Goal: Find specific page/section: Find specific page/section

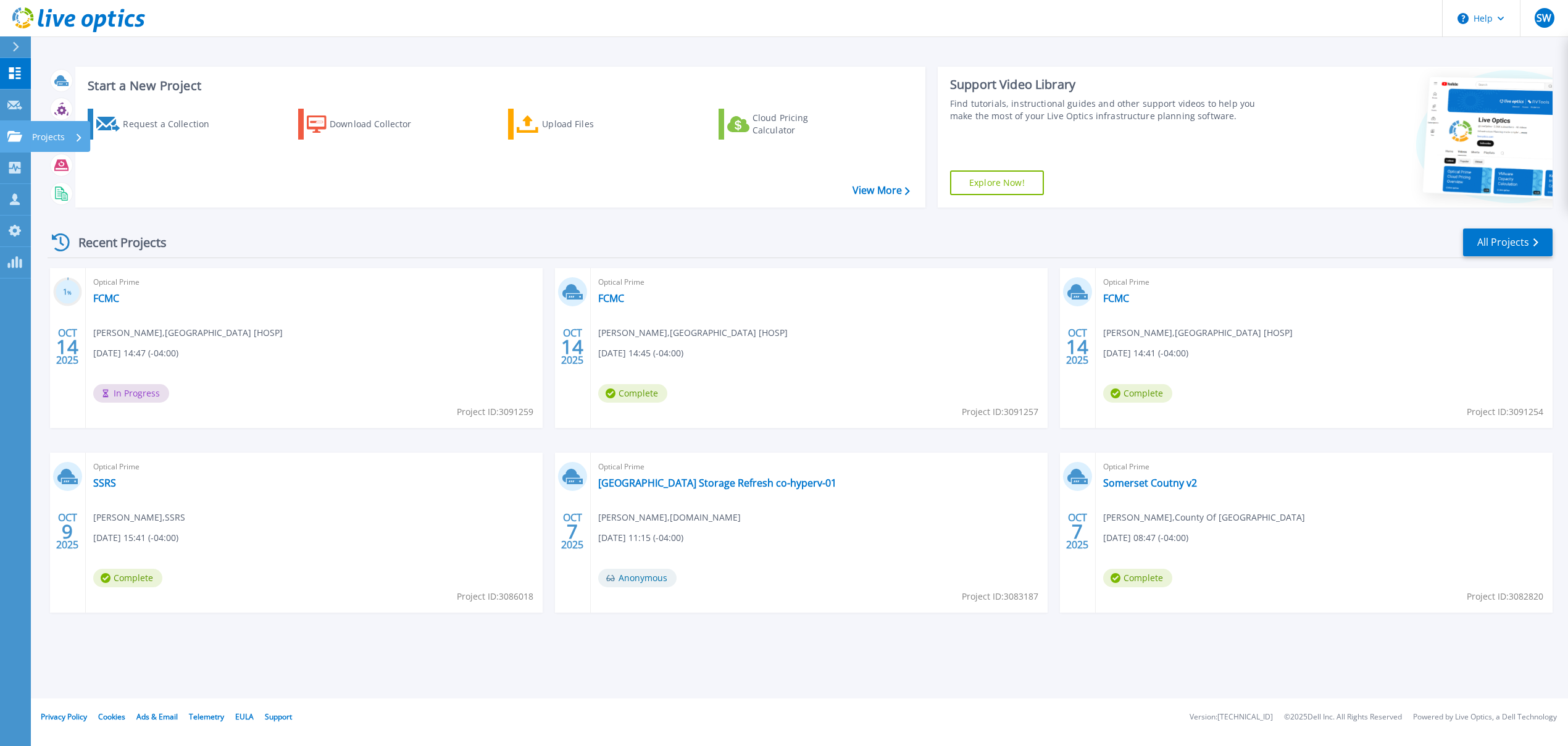
click at [7, 137] on icon at bounding box center [15, 136] width 15 height 11
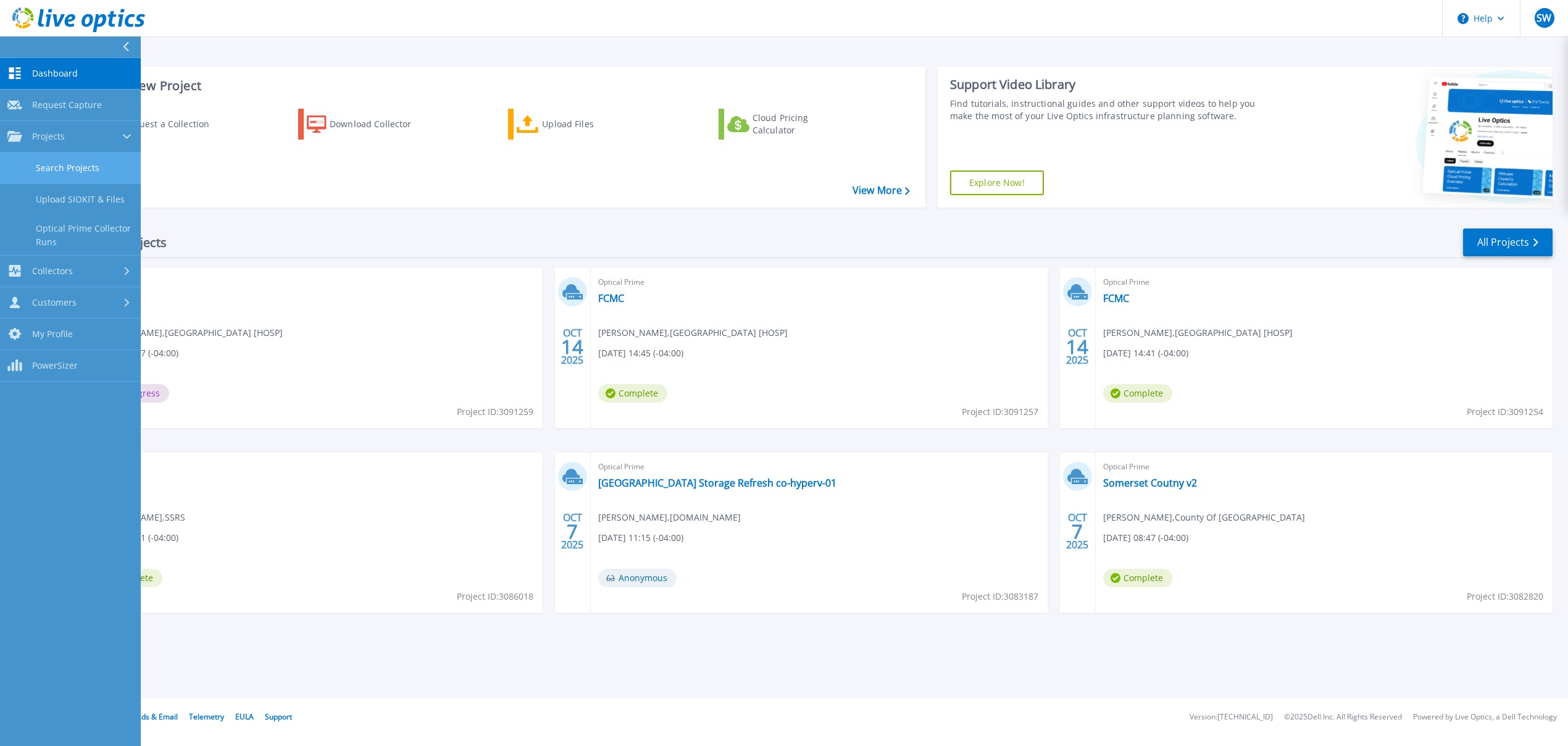
click at [47, 161] on link "Search Projects" at bounding box center [70, 168] width 141 height 32
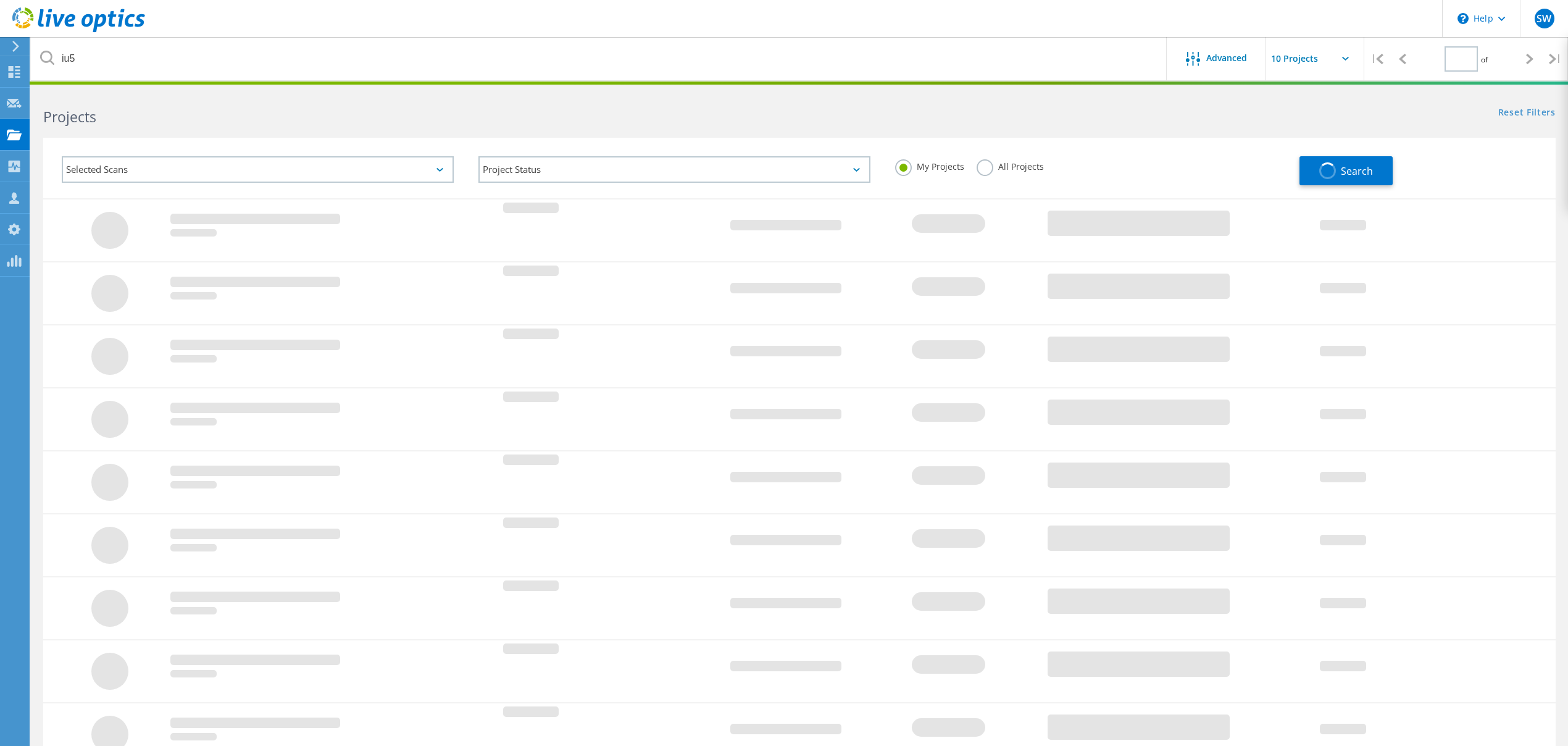
type input "1"
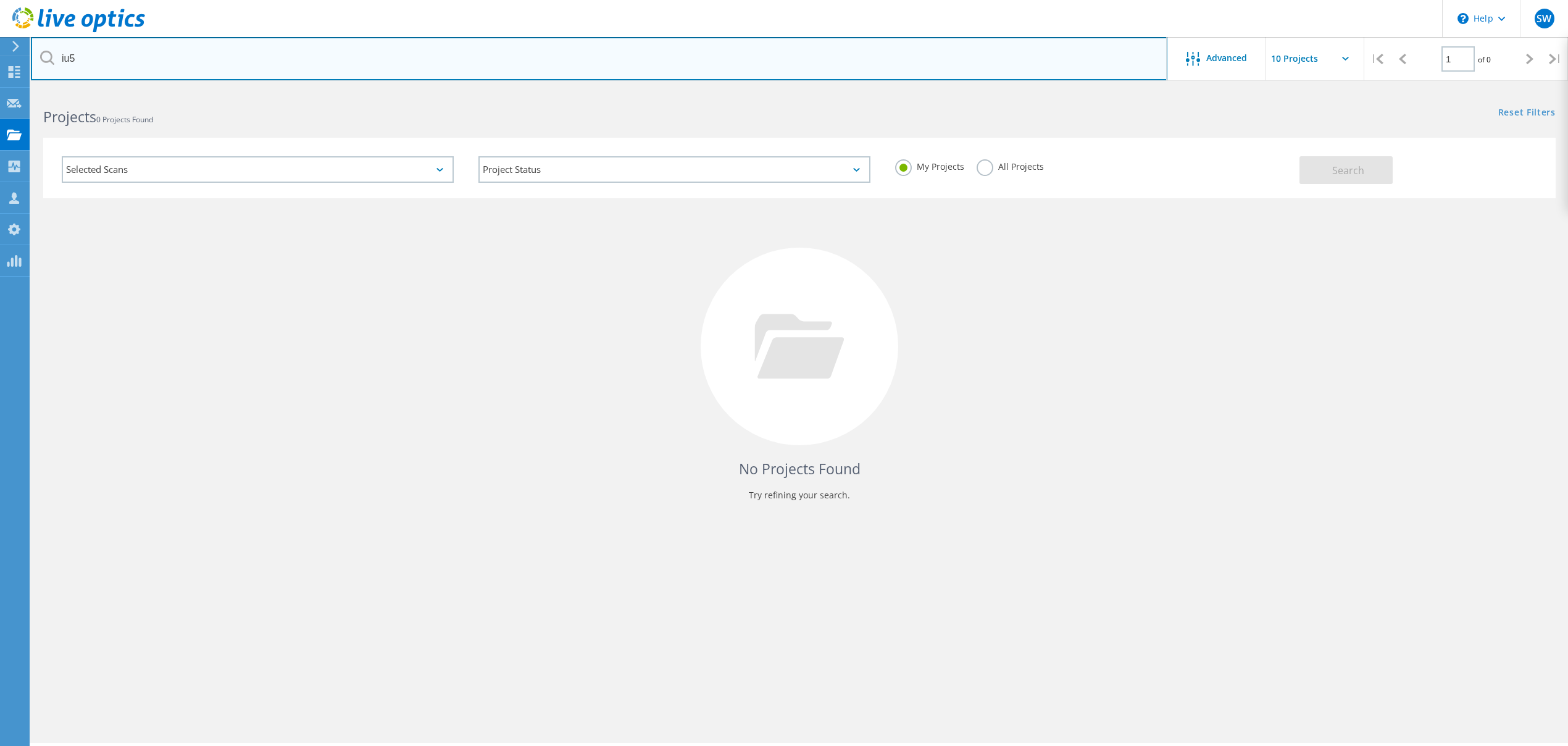
click at [337, 63] on input "iu5" at bounding box center [599, 59] width 1136 height 44
drag, startPoint x: 243, startPoint y: 61, endPoint x: 55, endPoint y: 47, distance: 188.5
click at [55, 47] on input "iu5" at bounding box center [599, 59] width 1136 height 44
type input "mon"
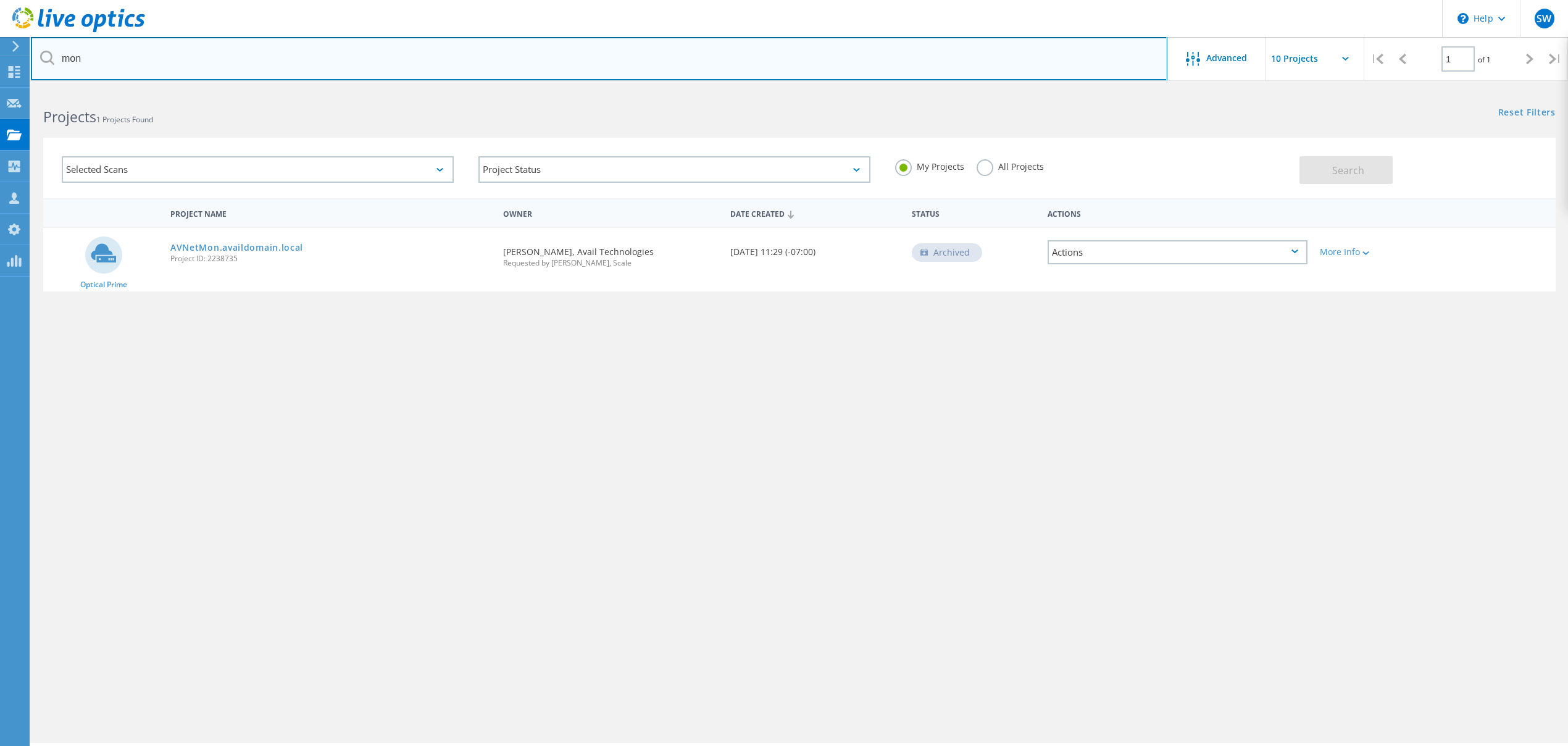
drag, startPoint x: 125, startPoint y: 64, endPoint x: -3, endPoint y: 59, distance: 128.1
click at [31, 59] on input "mon" at bounding box center [599, 59] width 1136 height 44
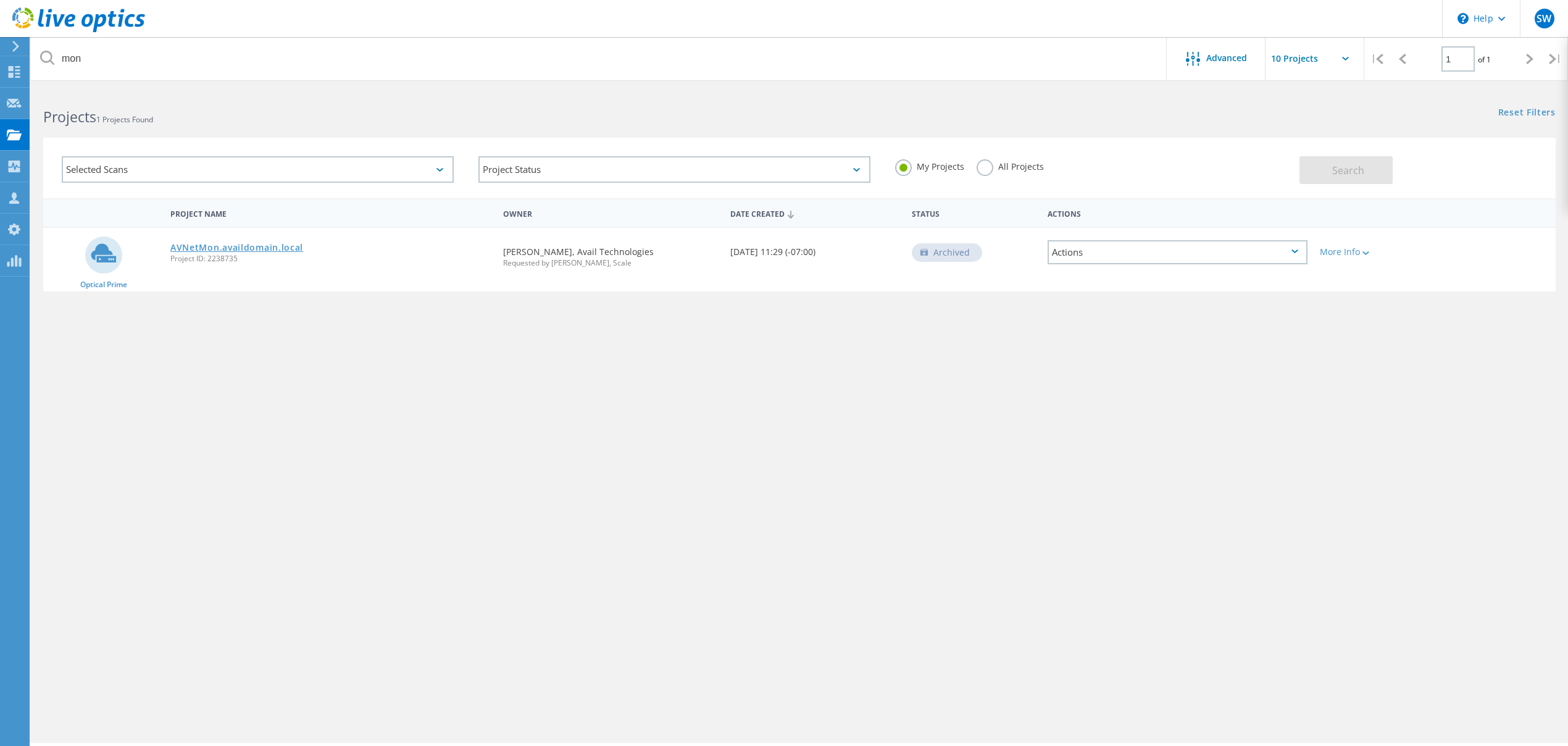
click at [255, 249] on link "AVNetMon.availdomain.local" at bounding box center [237, 248] width 133 height 9
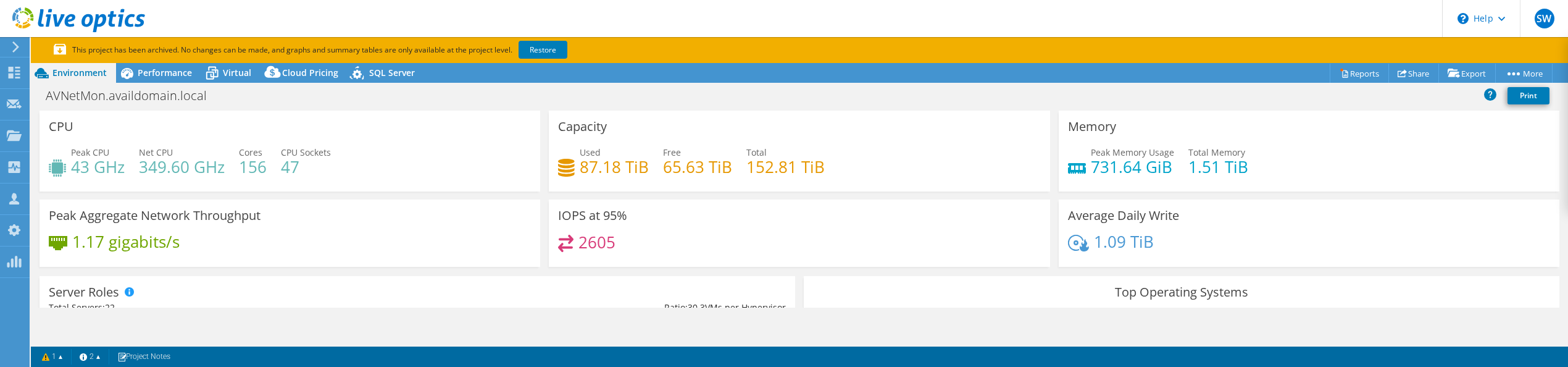
select select "USD"
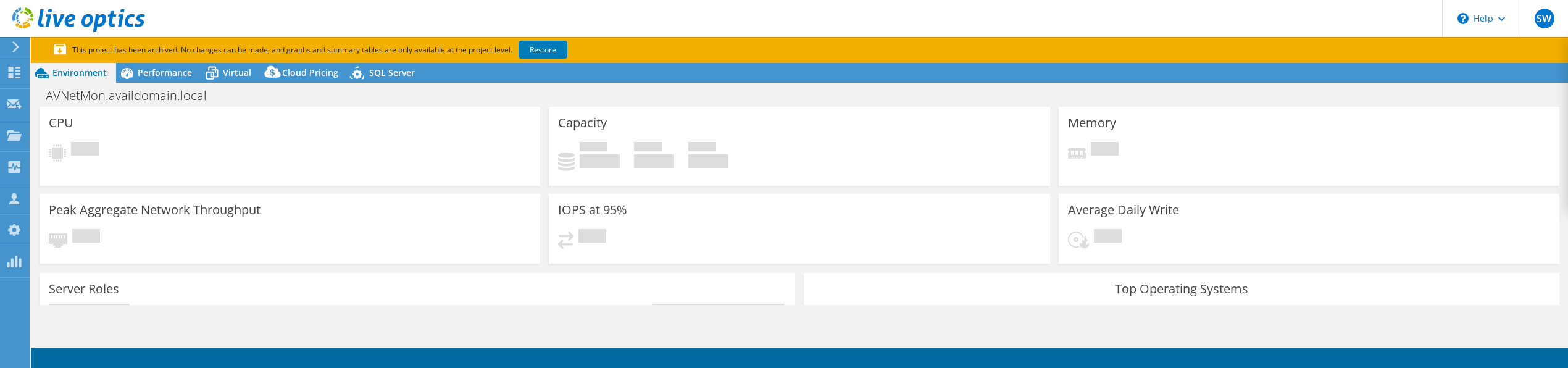
select select "USD"
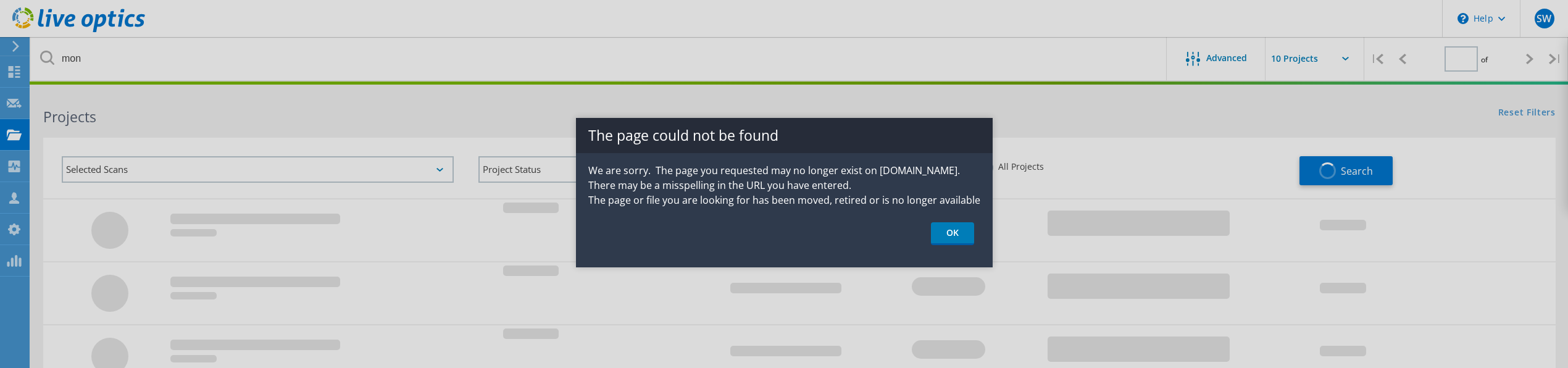
type input "1"
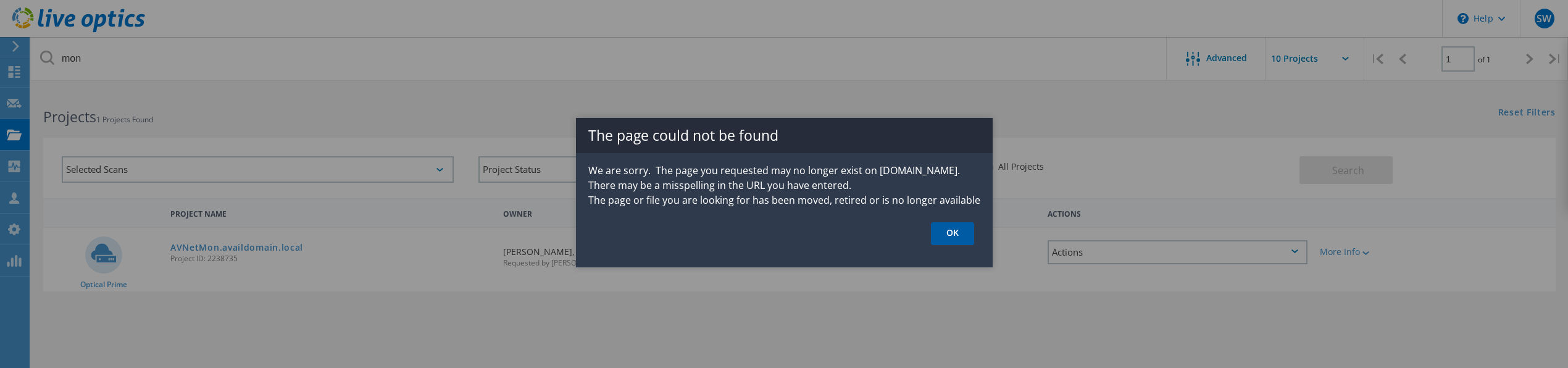
click at [948, 233] on link "OK" at bounding box center [953, 234] width 44 height 23
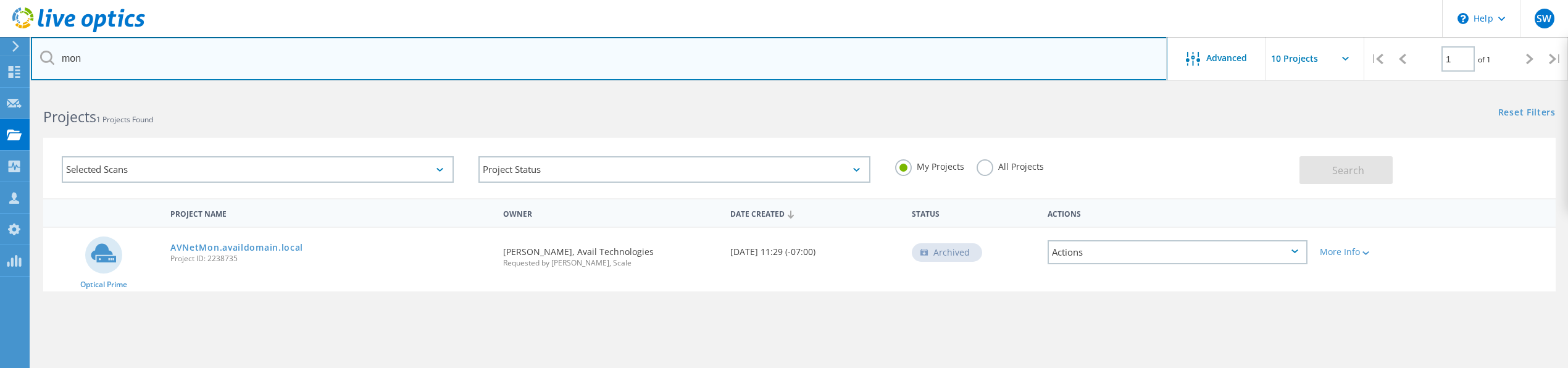
click at [350, 70] on input "mon" at bounding box center [599, 59] width 1136 height 44
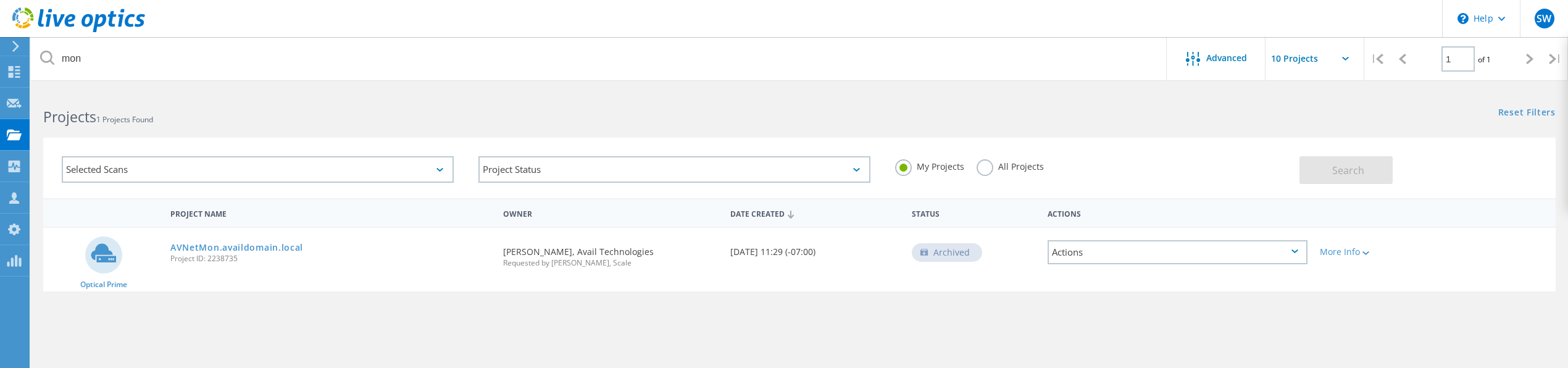
drag, startPoint x: 259, startPoint y: 244, endPoint x: 173, endPoint y: 90, distance: 176.4
click at [259, 244] on link "AVNetMon.availdomain.local" at bounding box center [237, 248] width 133 height 9
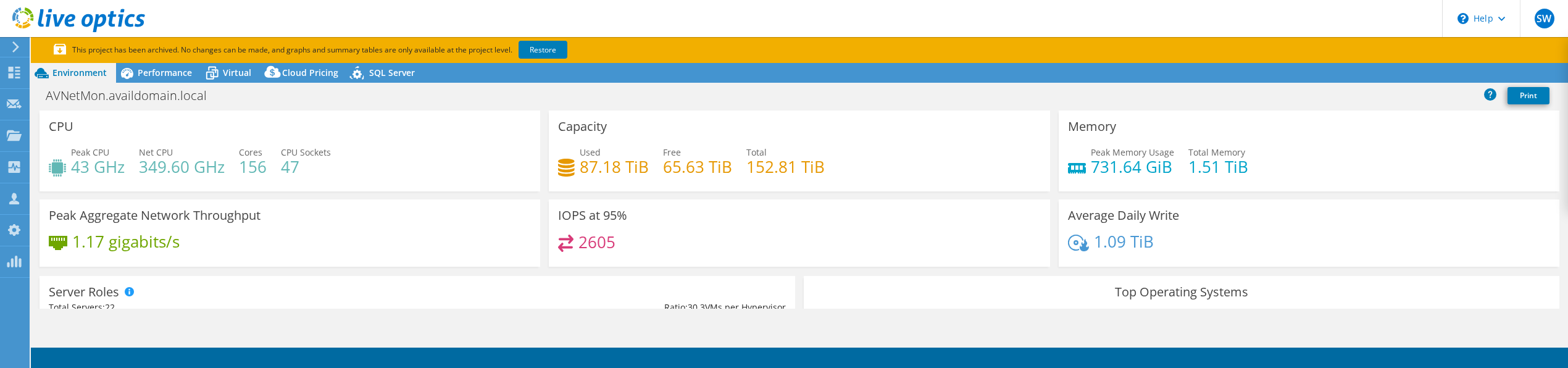
select select "USD"
